Goal: Task Accomplishment & Management: Manage account settings

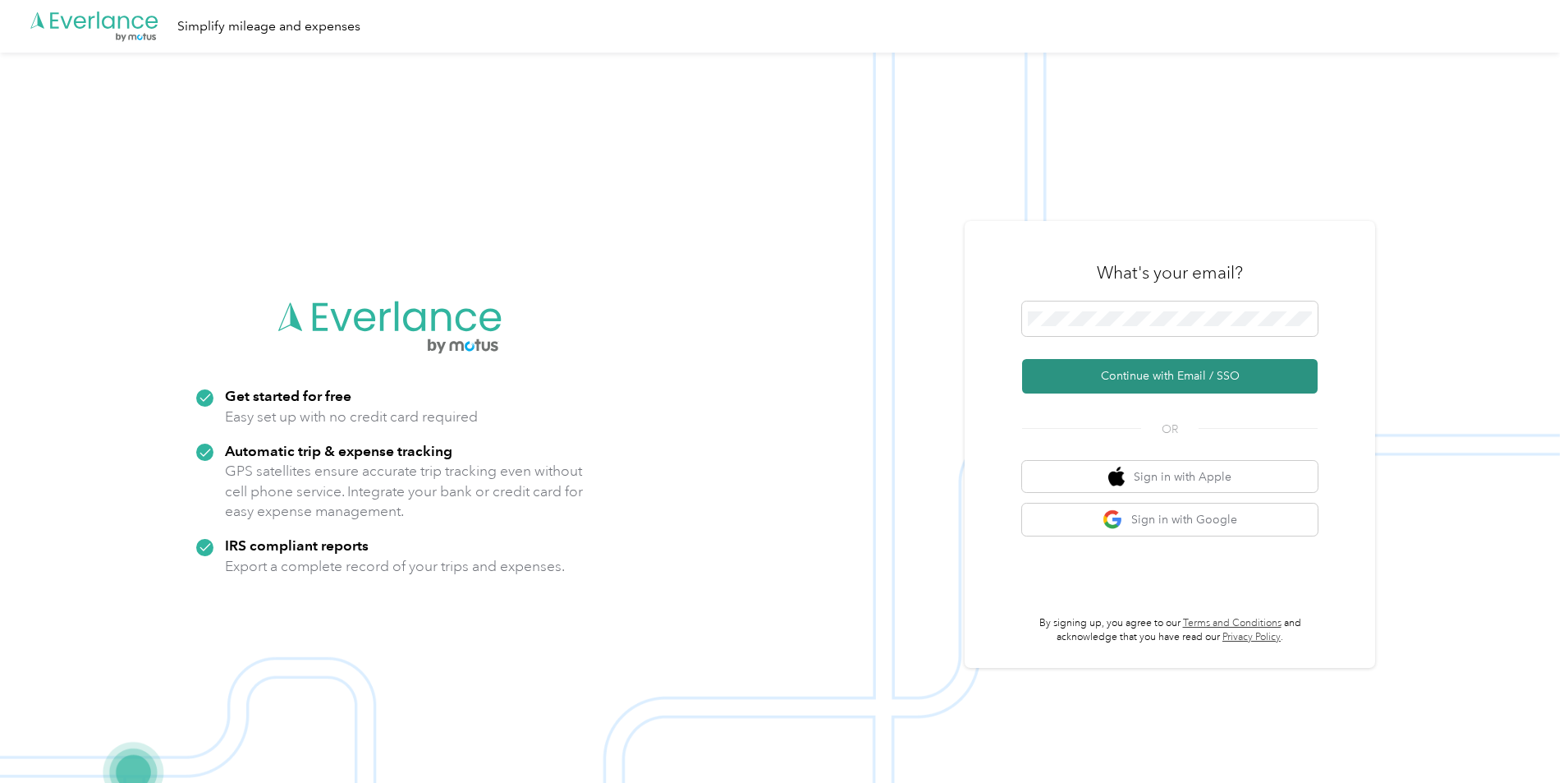
click at [1132, 366] on button "Continue with Email / SSO" at bounding box center [1170, 377] width 296 height 35
click at [1156, 375] on button "Continue with Email / SSO" at bounding box center [1170, 377] width 296 height 35
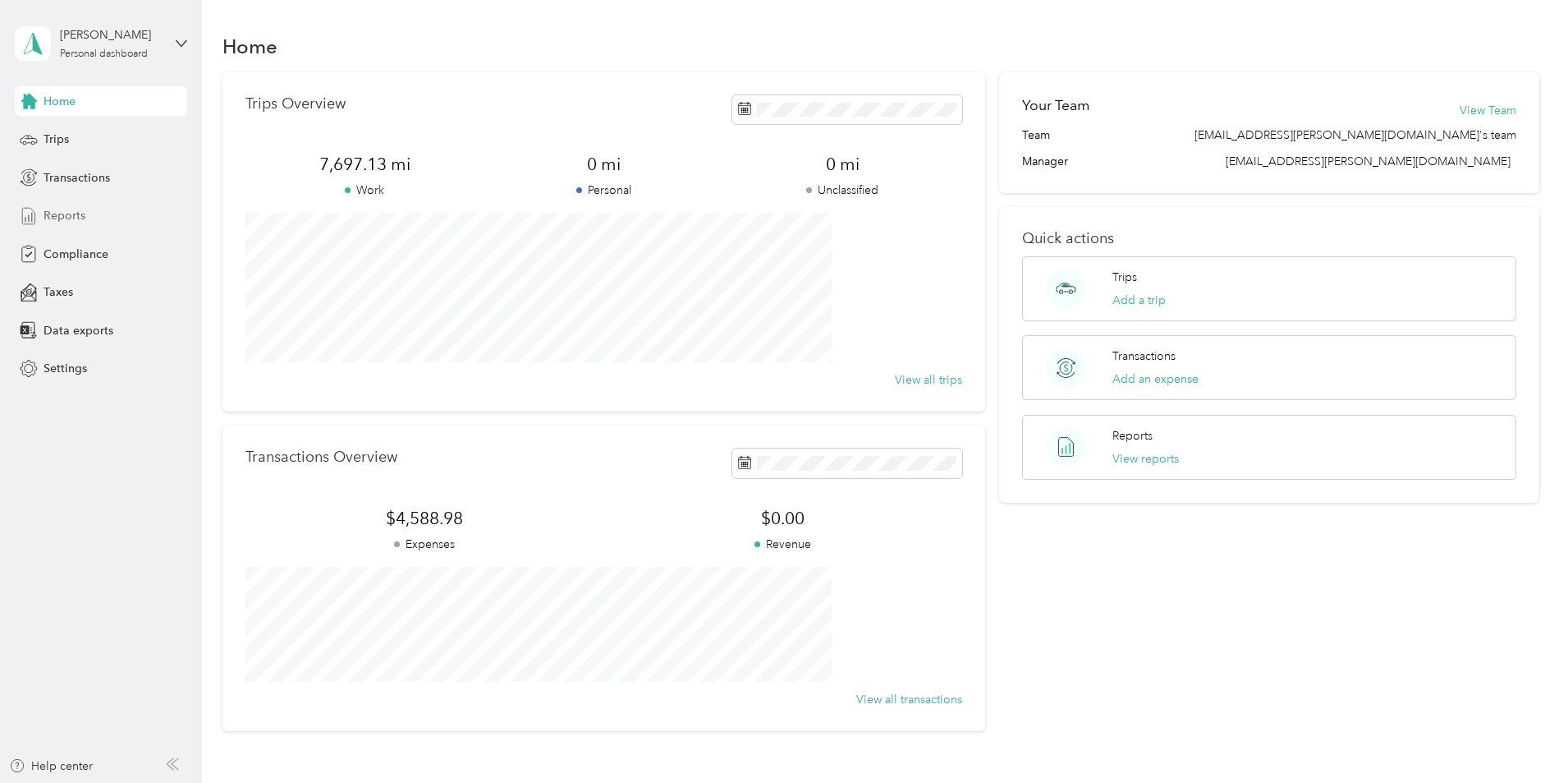
click at [72, 226] on div "Reports" at bounding box center [101, 216] width 173 height 30
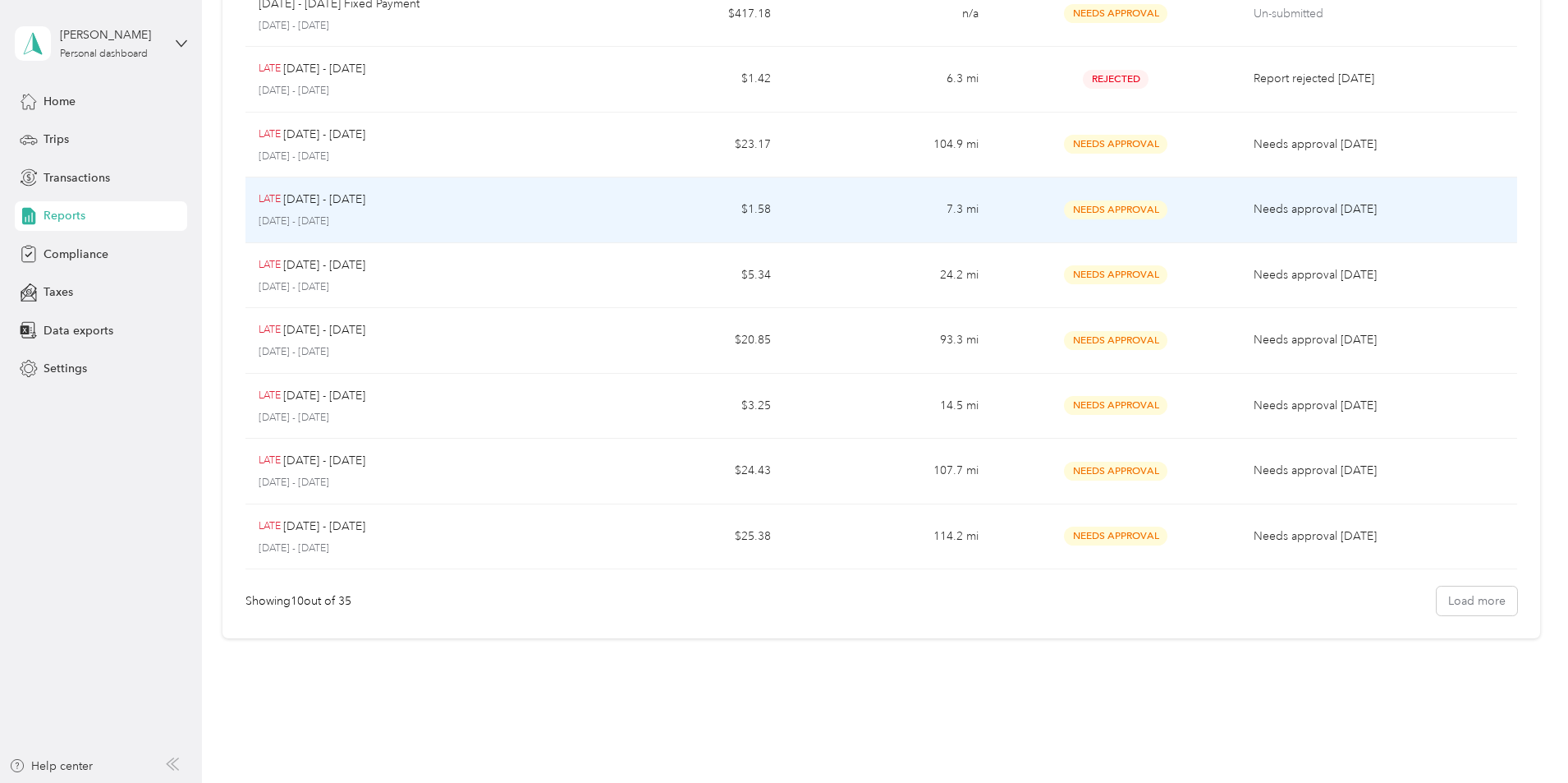
scroll to position [283, 0]
